Goal: Navigation & Orientation: Find specific page/section

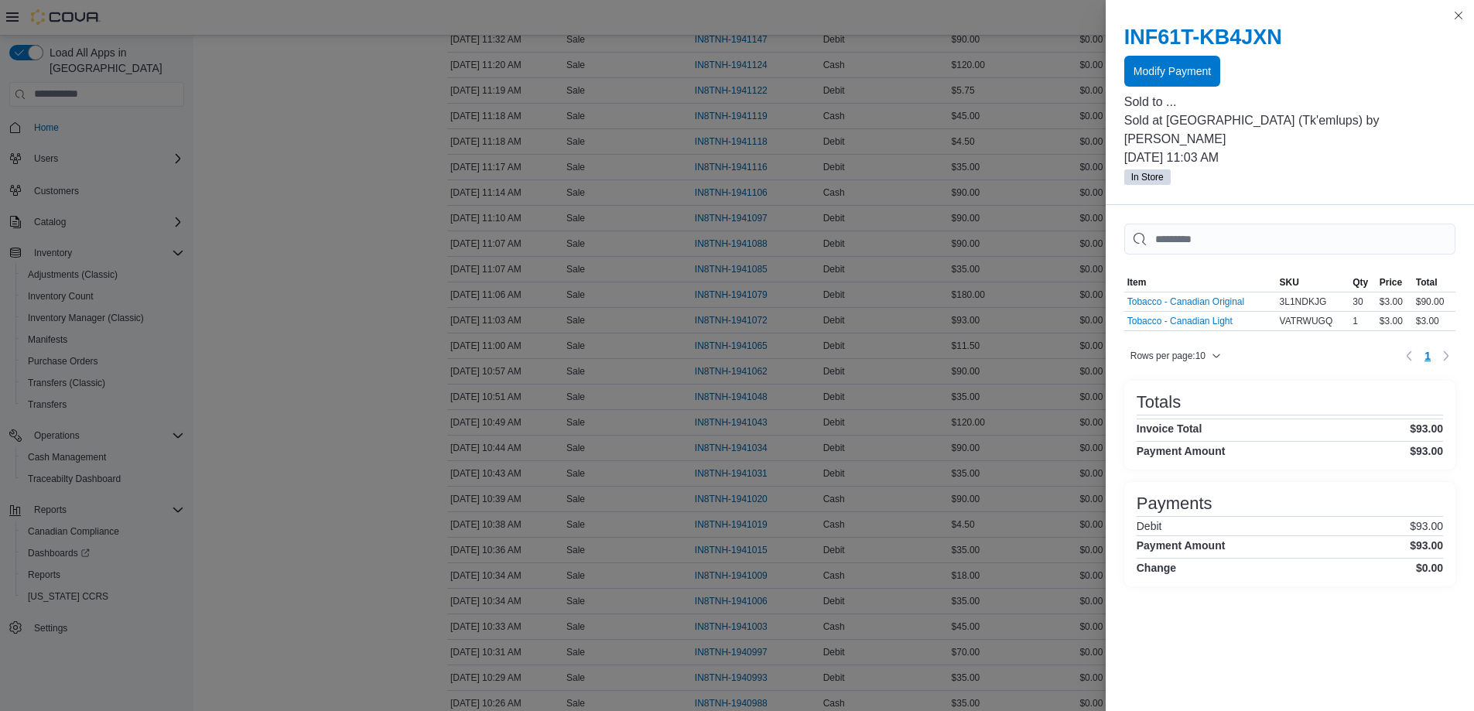
scroll to position [928, 0]
drag, startPoint x: 249, startPoint y: 373, endPoint x: 208, endPoint y: 204, distance: 173.5
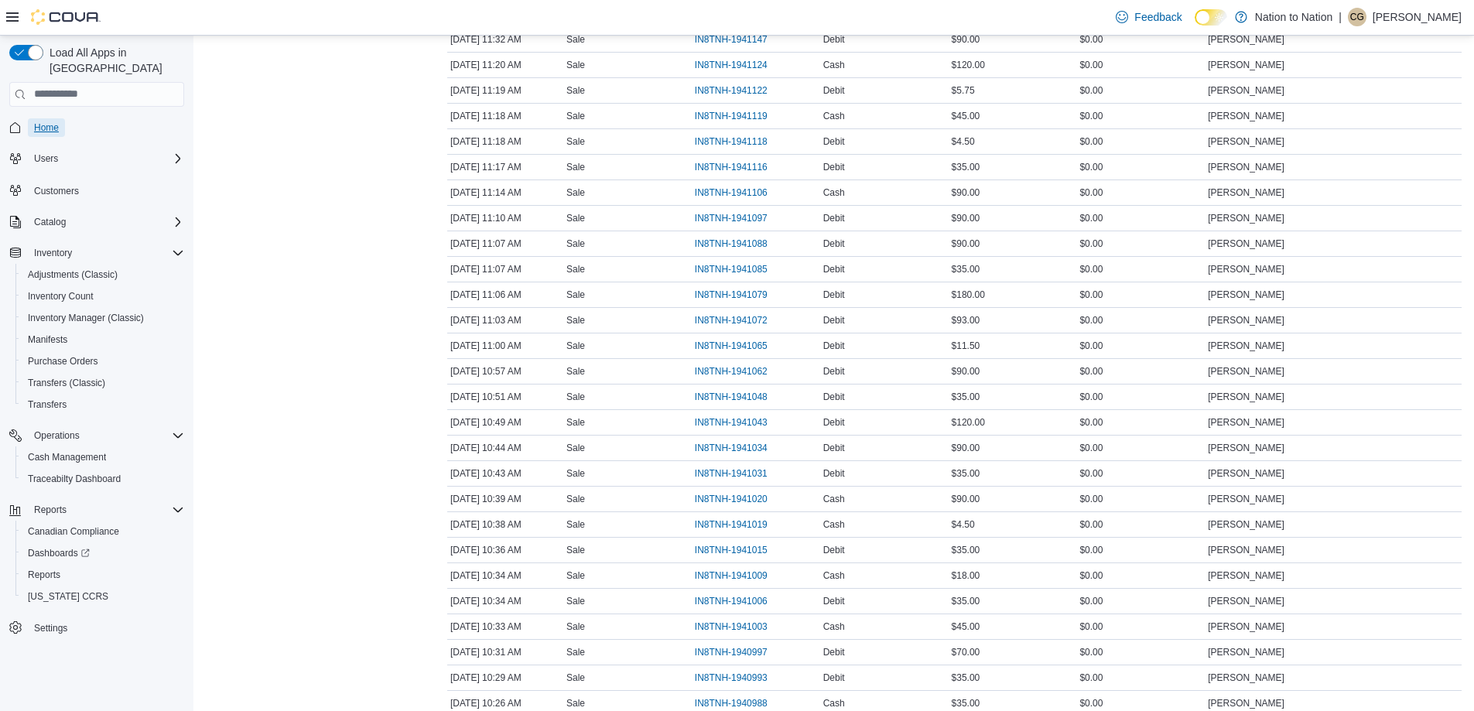
click at [63, 118] on link "Home" at bounding box center [46, 127] width 37 height 19
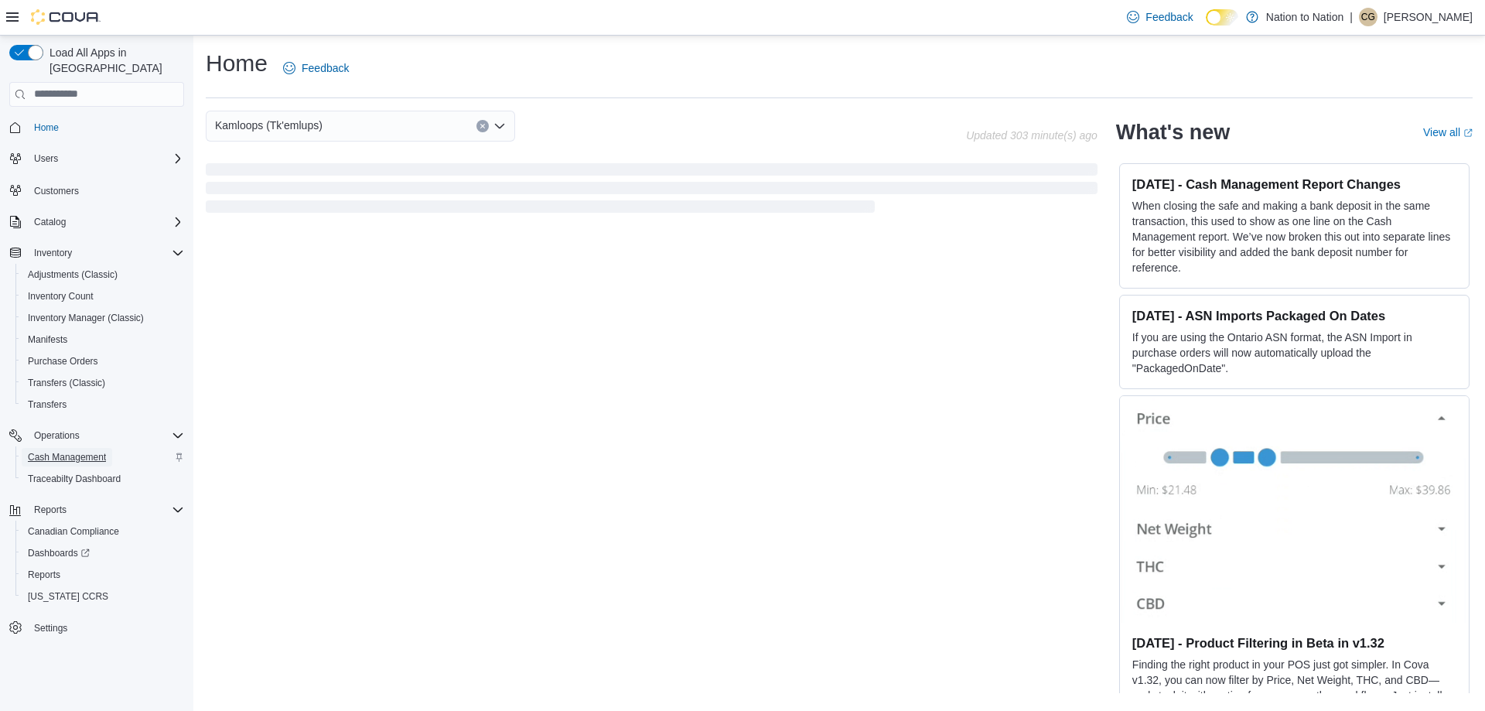
click at [101, 451] on span "Cash Management" at bounding box center [67, 457] width 78 height 12
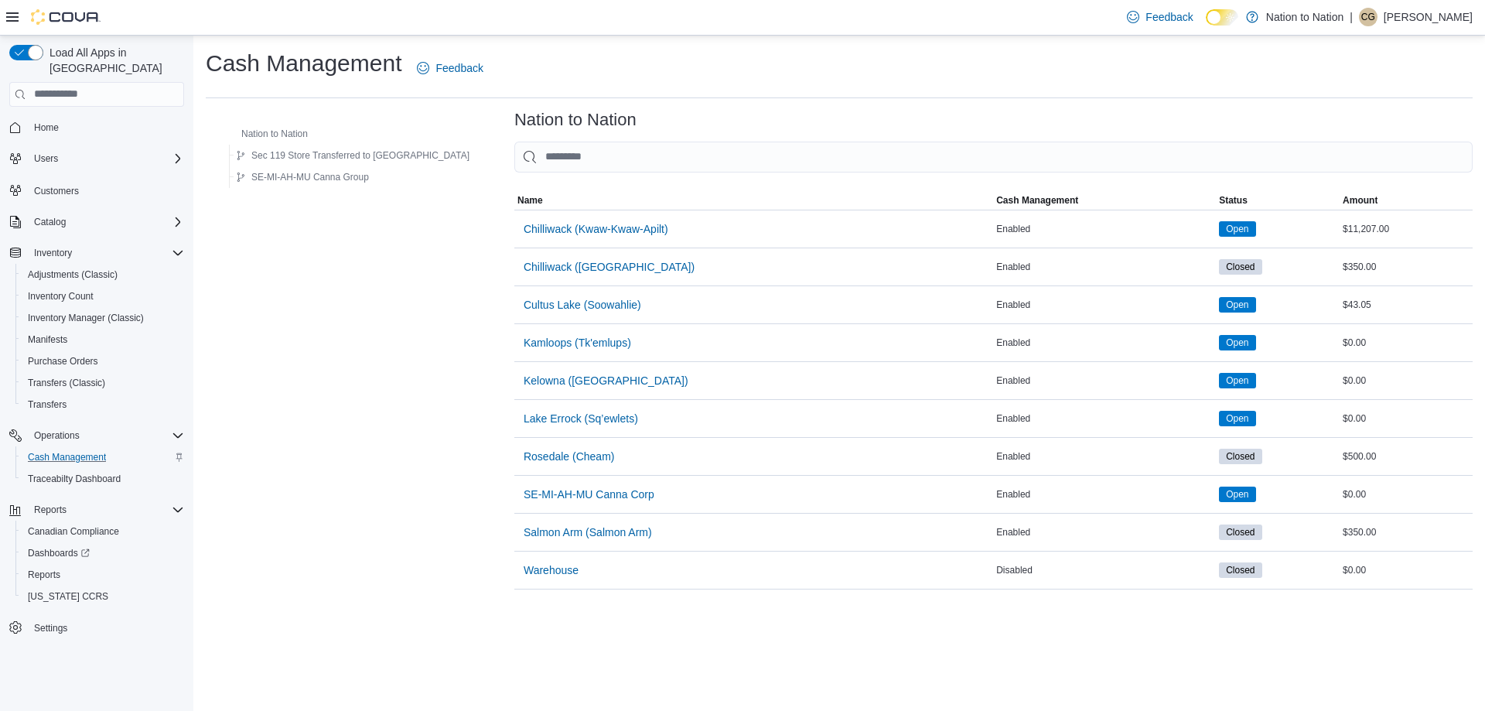
click at [32, 118] on span "Home" at bounding box center [106, 127] width 156 height 19
